Goal: Contribute content: Contribute content

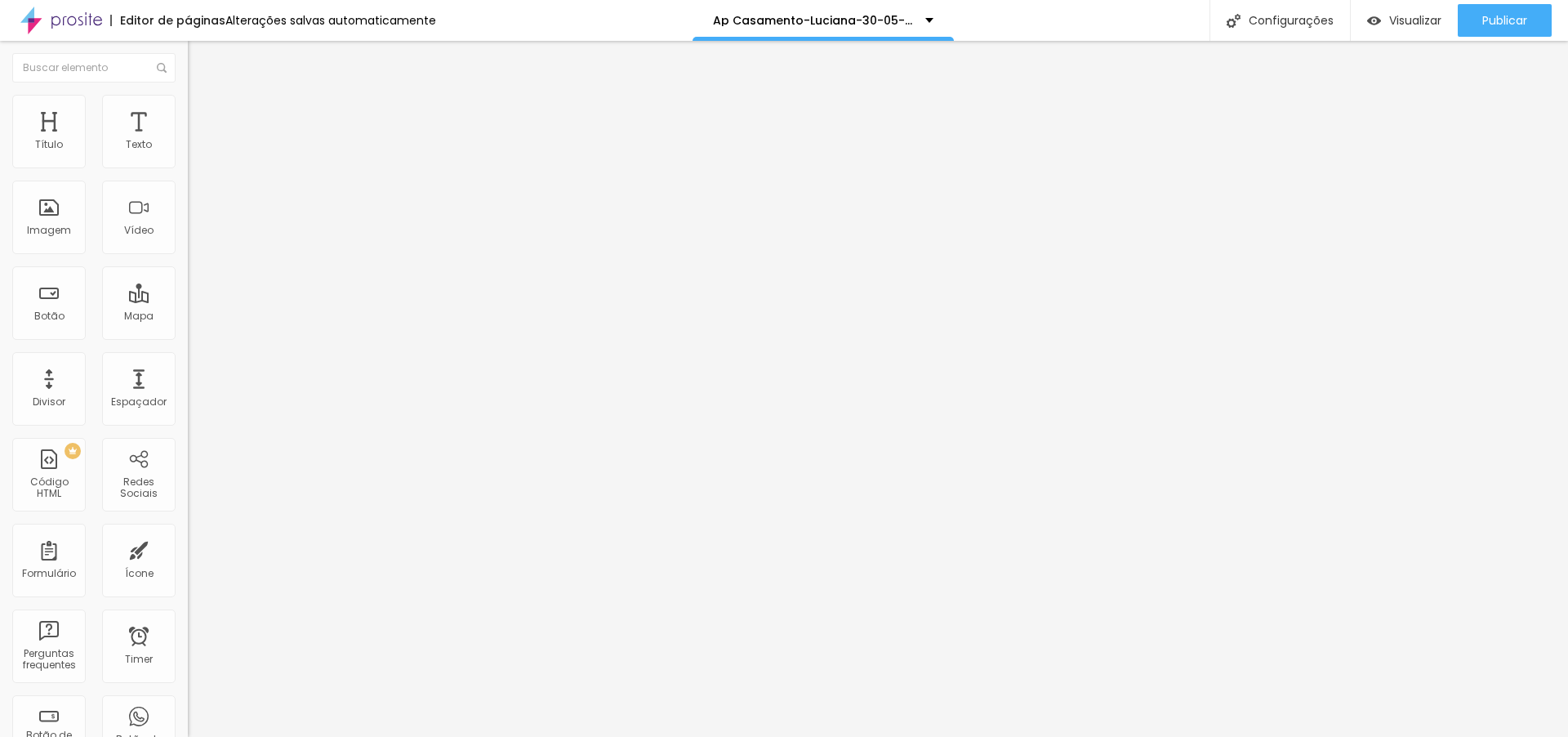
click at [188, 111] on li "Avançado" at bounding box center [281, 119] width 188 height 16
click at [188, 111] on img at bounding box center [194, 118] width 15 height 15
click at [188, 111] on li "Avançado" at bounding box center [281, 119] width 188 height 16
click at [1483, 28] on div "Publicar" at bounding box center [1505, 21] width 45 height 33
